Goal: Task Accomplishment & Management: Manage account settings

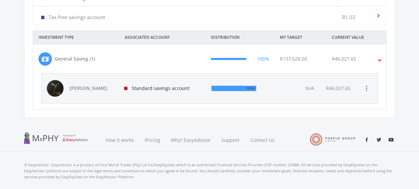
scroll to position [262, 0]
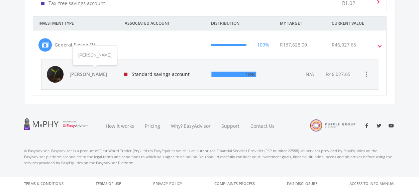
click at [97, 73] on span "[PERSON_NAME]" at bounding box center [93, 74] width 47 height 7
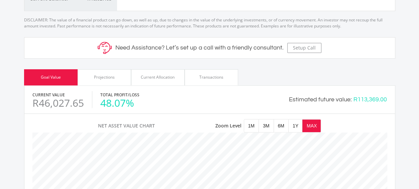
scroll to position [251, 0]
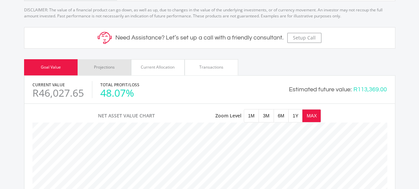
click at [111, 65] on div "Projections" at bounding box center [104, 67] width 21 height 6
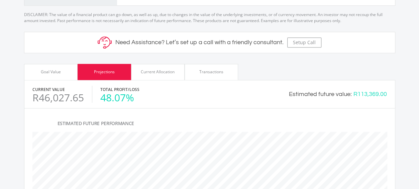
scroll to position [245, 0]
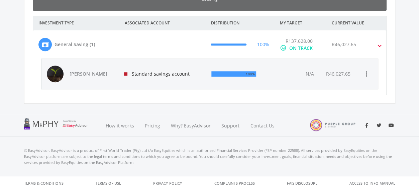
scroll to position [106, 184]
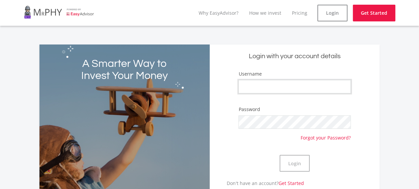
type input "Pipe321"
